Goal: Task Accomplishment & Management: Use online tool/utility

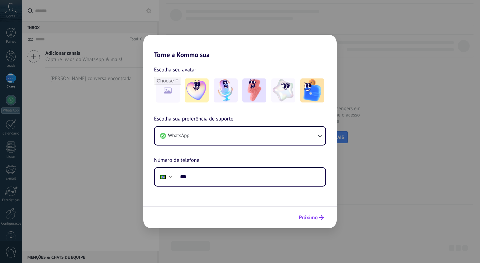
drag, startPoint x: 317, startPoint y: 214, endPoint x: 312, endPoint y: 213, distance: 5.3
click at [317, 214] on button "Próximo" at bounding box center [311, 217] width 31 height 11
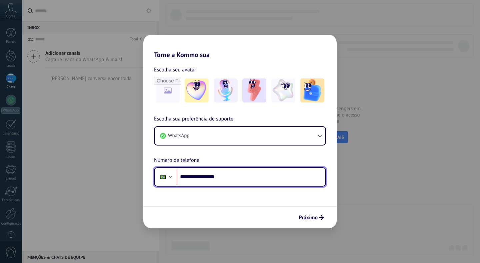
click at [216, 175] on input "**********" at bounding box center [251, 176] width 149 height 15
click at [214, 177] on input "**********" at bounding box center [251, 176] width 149 height 15
click at [213, 176] on input "**********" at bounding box center [251, 176] width 149 height 15
type input "**********"
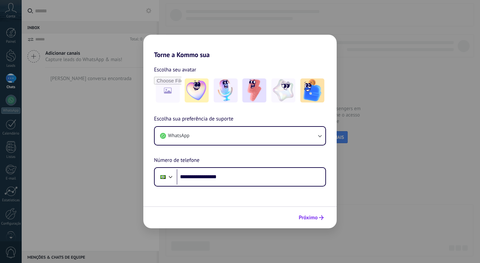
click at [307, 216] on span "Próximo" at bounding box center [308, 217] width 19 height 5
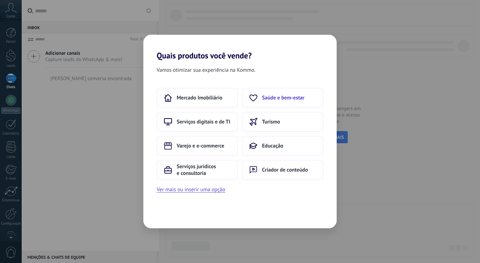
click at [269, 101] on span "Saúde e bem-estar" at bounding box center [283, 97] width 42 height 7
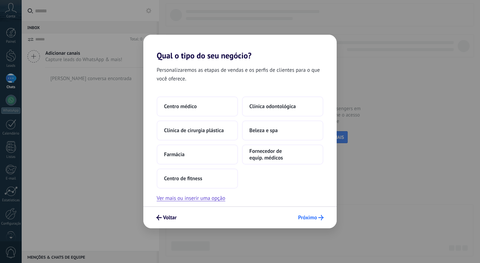
drag, startPoint x: 306, startPoint y: 207, endPoint x: 307, endPoint y: 214, distance: 6.8
click at [306, 207] on div "Voltar Próximo" at bounding box center [239, 217] width 193 height 22
click at [307, 214] on button "Próximo" at bounding box center [311, 217] width 32 height 11
click at [311, 215] on span "Próximo" at bounding box center [307, 217] width 19 height 5
click at [181, 114] on button "Centro médico" at bounding box center [197, 106] width 81 height 20
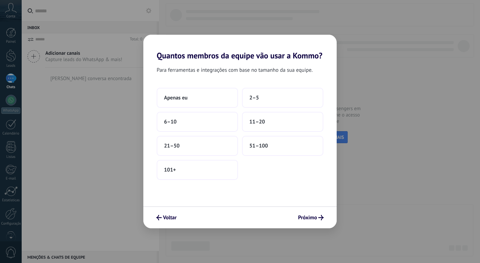
drag, startPoint x: 161, startPoint y: 80, endPoint x: 164, endPoint y: 83, distance: 4.7
click at [162, 81] on div "Para ferramentas e integrações com base no tamanho da sua equipe. Apenas eu 2–5…" at bounding box center [239, 133] width 193 height 146
click at [192, 98] on button "Apenas eu" at bounding box center [197, 98] width 81 height 20
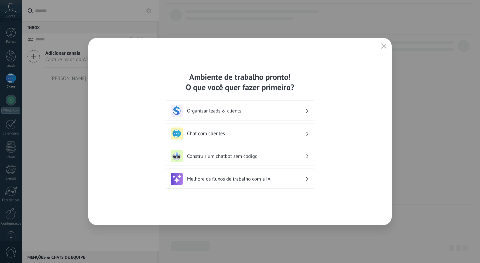
click at [383, 45] on icon "button" at bounding box center [383, 45] width 5 height 5
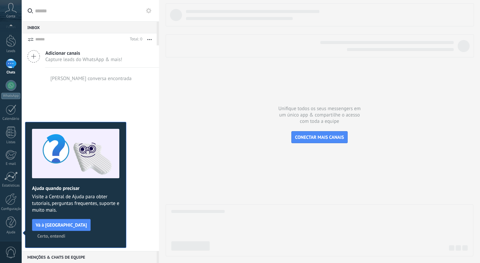
drag, startPoint x: 100, startPoint y: 224, endPoint x: 60, endPoint y: 232, distance: 41.0
click at [65, 233] on span "Certo, entendi" at bounding box center [51, 235] width 28 height 5
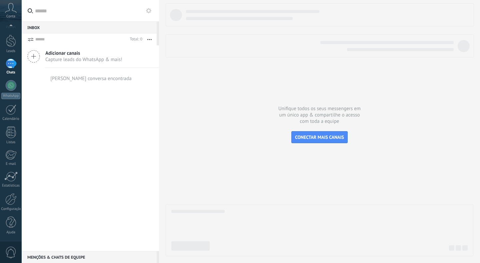
scroll to position [0, 0]
click at [13, 216] on div at bounding box center [10, 214] width 11 height 12
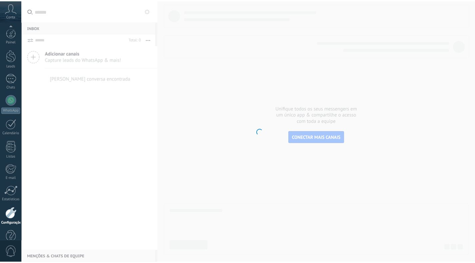
scroll to position [15, 0]
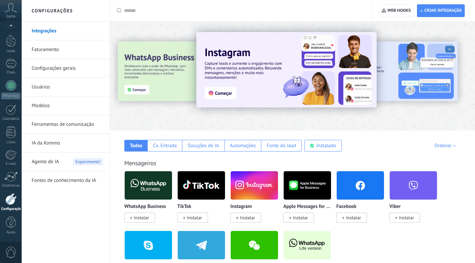
drag, startPoint x: 70, startPoint y: 115, endPoint x: 71, endPoint y: 126, distance: 11.0
click at [70, 115] on link "Ferramentas de comunicação" at bounding box center [67, 124] width 71 height 19
click at [71, 126] on link "Ferramentas de comunicação" at bounding box center [67, 124] width 71 height 19
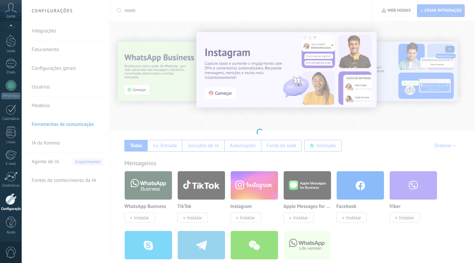
click at [41, 31] on body ".abccls-1,.abccls-2{fill-rule:evenodd}.abccls-2{fill:#fff} .abfcls-1{fill:none}…" at bounding box center [237, 131] width 475 height 263
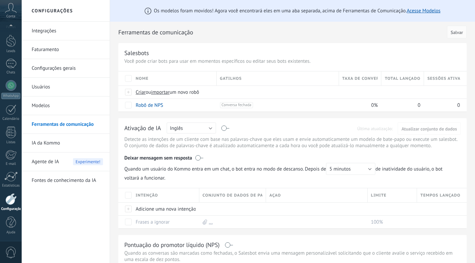
click at [48, 30] on link "Integrações" at bounding box center [67, 31] width 71 height 19
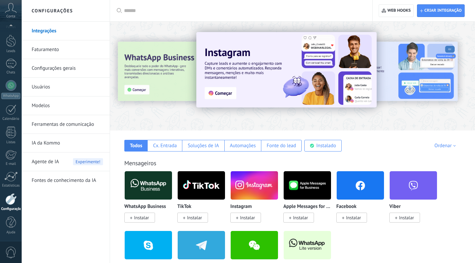
scroll to position [85, 0]
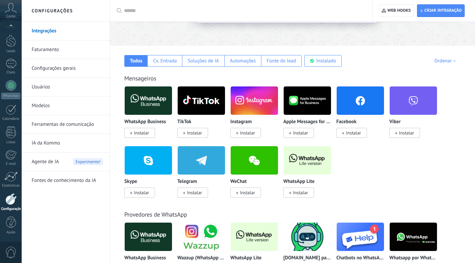
click at [307, 161] on img at bounding box center [307, 160] width 47 height 32
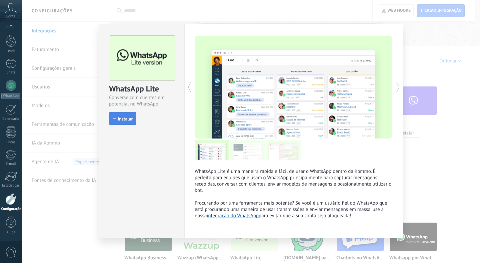
click at [129, 117] on span "Instalar" at bounding box center [125, 118] width 15 height 5
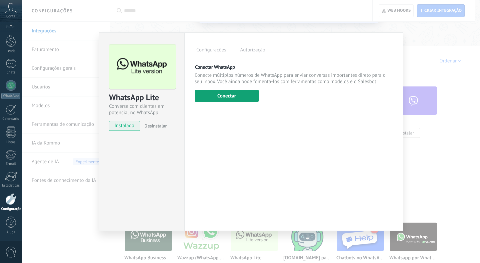
click at [232, 90] on button "Conectar" at bounding box center [227, 96] width 64 height 12
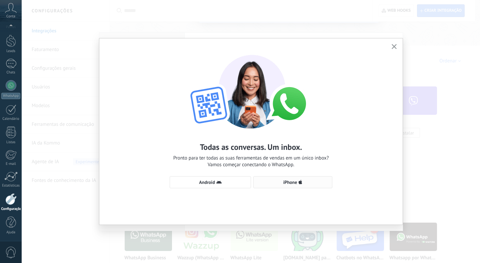
click at [296, 182] on span "iPhone" at bounding box center [290, 182] width 14 height 5
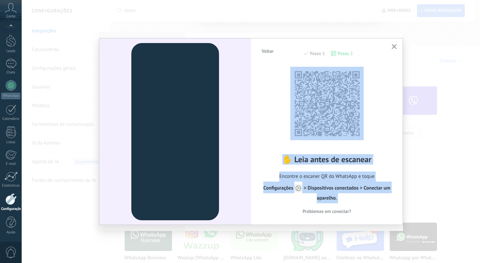
click at [390, 48] on div "Voltar Passo 1 Passo 2 ✋ Leia antes de escanear Encontre o escaner QR do WhatsA…" at bounding box center [250, 131] width 303 height 186
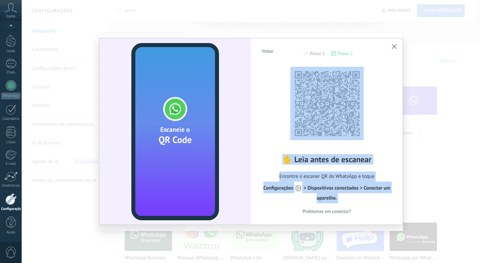
drag, startPoint x: 394, startPoint y: 47, endPoint x: 385, endPoint y: 55, distance: 12.3
click at [394, 47] on use "button" at bounding box center [394, 46] width 5 height 5
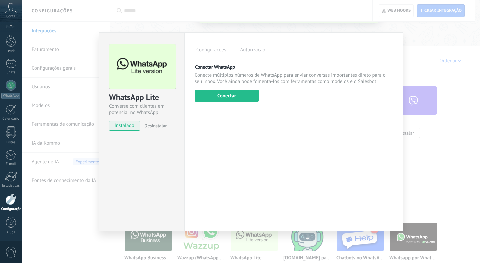
drag, startPoint x: 231, startPoint y: 83, endPoint x: 231, endPoint y: 87, distance: 4.0
click at [231, 83] on p "Conecte múltiplos números de WhatsApp para enviar conversas importantes direto …" at bounding box center [294, 78] width 198 height 13
click at [229, 99] on button "Conectar" at bounding box center [227, 96] width 64 height 12
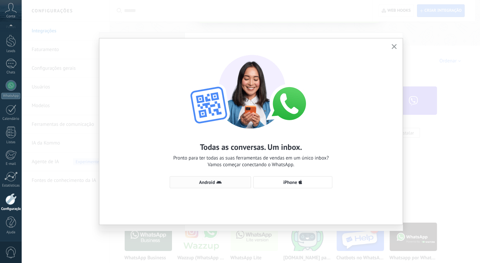
click at [219, 182] on use "button" at bounding box center [218, 181] width 5 height 3
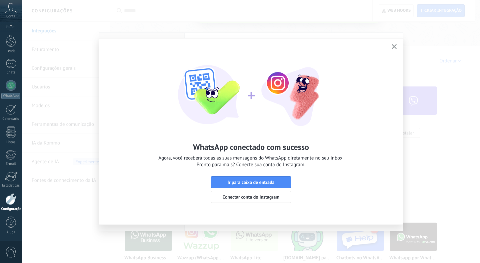
click at [393, 45] on icon "button" at bounding box center [394, 46] width 5 height 5
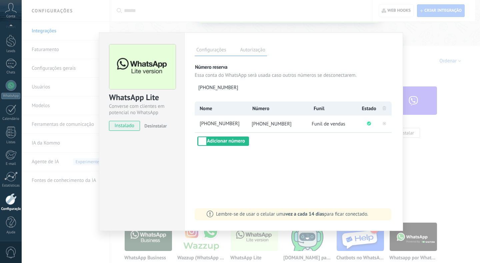
drag, startPoint x: 410, startPoint y: 154, endPoint x: 265, endPoint y: 152, distance: 145.7
click at [410, 155] on div "WhatsApp Lite Converse com clientes em potencial no WhatsApp instalado Desinsta…" at bounding box center [251, 131] width 458 height 263
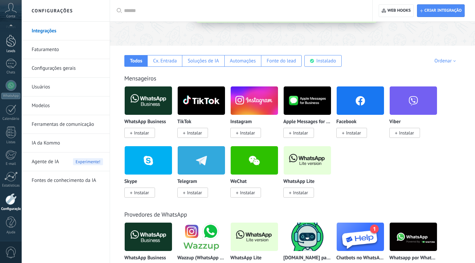
click at [8, 39] on div at bounding box center [11, 41] width 10 height 12
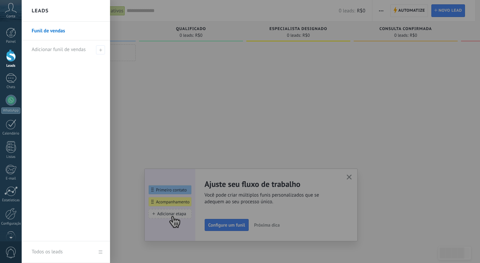
click at [350, 177] on div at bounding box center [262, 131] width 480 height 263
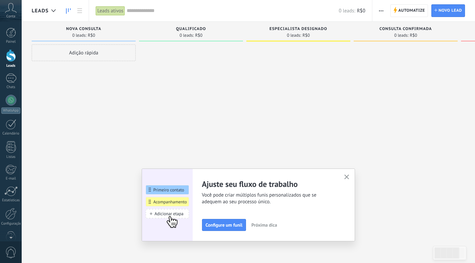
click at [349, 177] on use "button" at bounding box center [346, 176] width 5 height 5
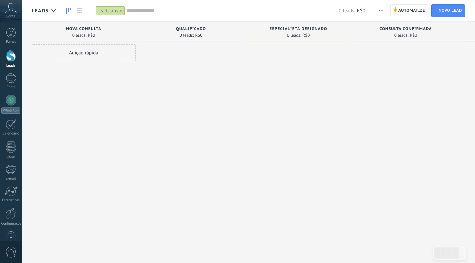
drag, startPoint x: 258, startPoint y: 131, endPoint x: 54, endPoint y: 92, distance: 207.1
click at [256, 131] on div at bounding box center [298, 132] width 104 height 176
click at [17, 73] on link "Chats" at bounding box center [11, 81] width 22 height 16
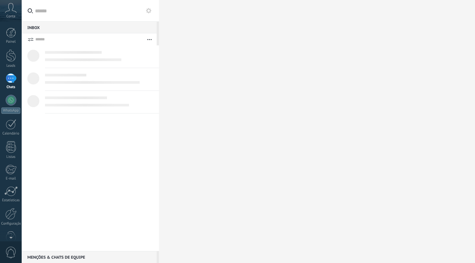
drag, startPoint x: 11, startPoint y: 61, endPoint x: 200, endPoint y: 85, distance: 190.4
click at [11, 62] on link "Leads" at bounding box center [11, 58] width 22 height 19
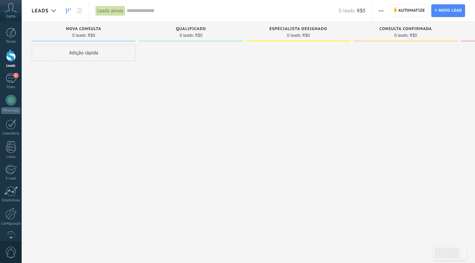
click at [359, 91] on div at bounding box center [406, 132] width 104 height 176
